Goal: Information Seeking & Learning: Check status

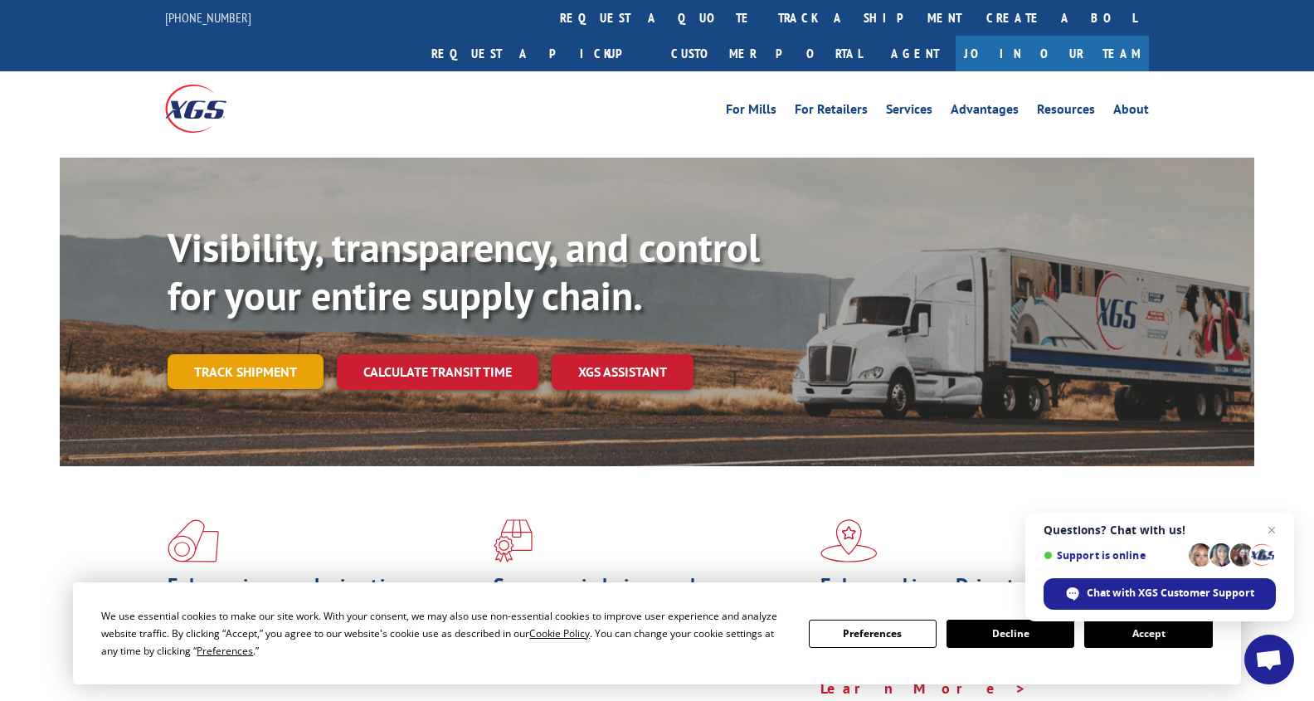
click at [236, 354] on link "Track shipment" at bounding box center [246, 371] width 156 height 35
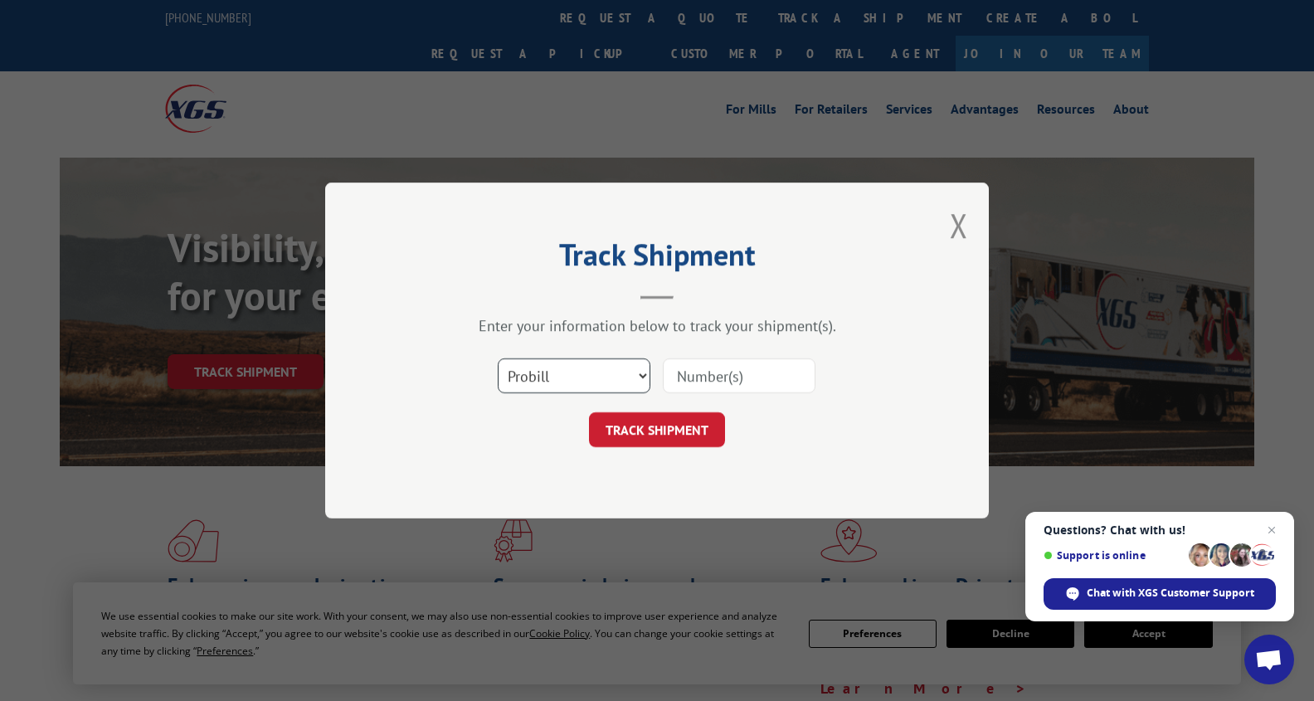
click at [558, 378] on select "Select category... Probill BOL PO" at bounding box center [574, 375] width 153 height 35
click at [716, 377] on input at bounding box center [739, 375] width 153 height 35
paste input "17614589"
type input "17614589"
click at [645, 434] on button "TRACK SHIPMENT" at bounding box center [657, 429] width 136 height 35
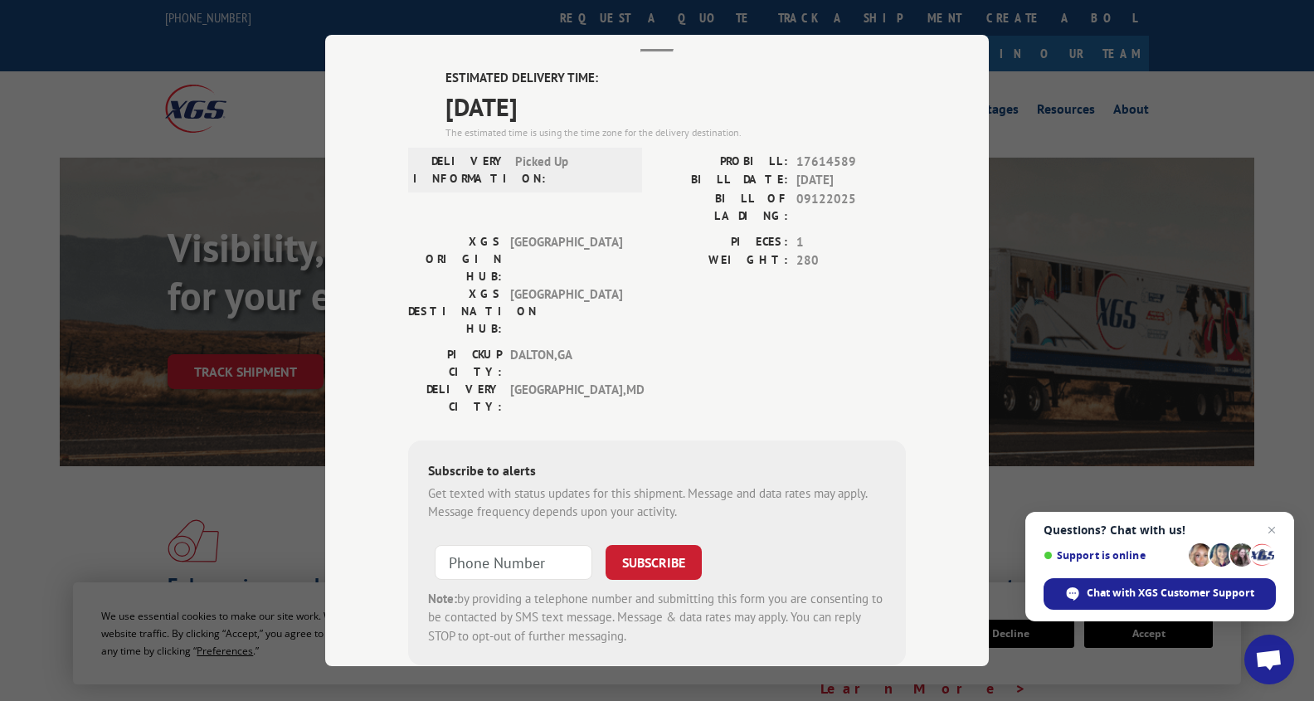
scroll to position [115, 0]
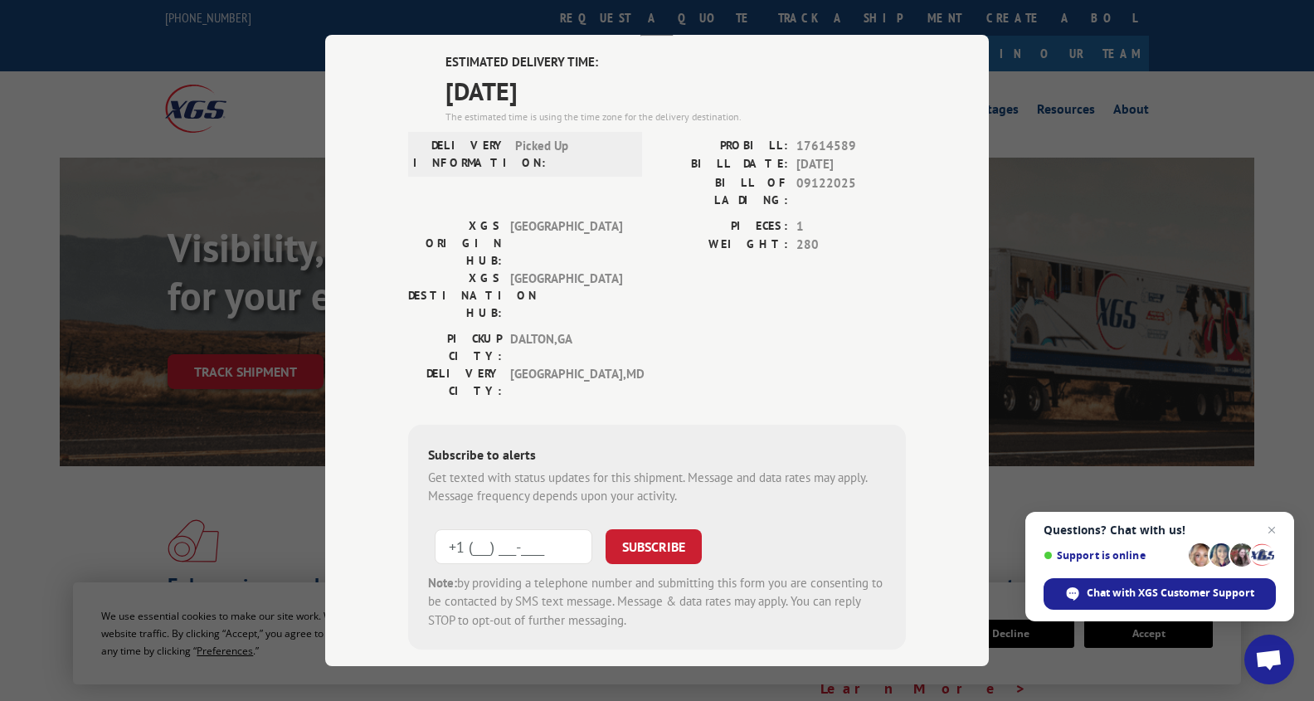
click at [480, 529] on input "+1 (___) ___-____" at bounding box center [514, 546] width 158 height 35
type input "[PHONE_NUMBER]"
click at [646, 529] on button "SUBSCRIBE" at bounding box center [654, 546] width 96 height 35
